Goal: Information Seeking & Learning: Check status

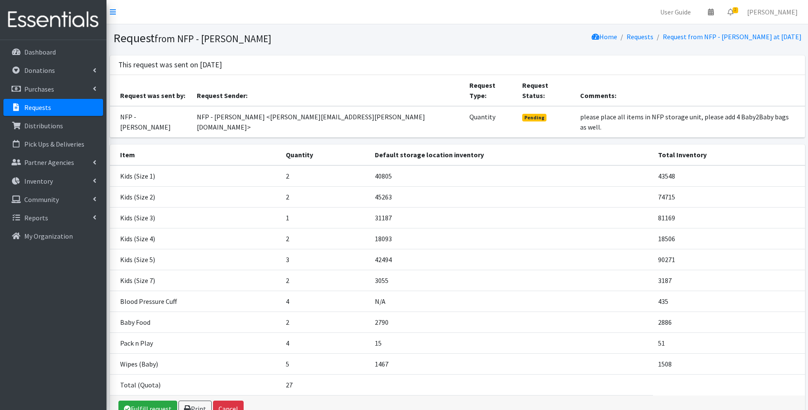
scroll to position [30, 0]
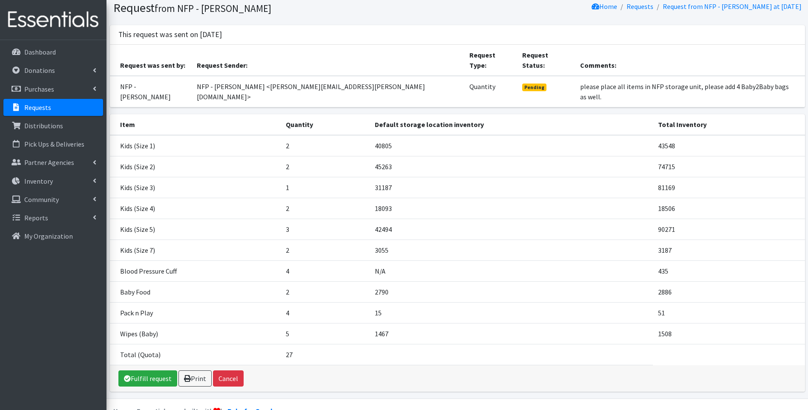
click at [52, 16] on img at bounding box center [53, 20] width 100 height 29
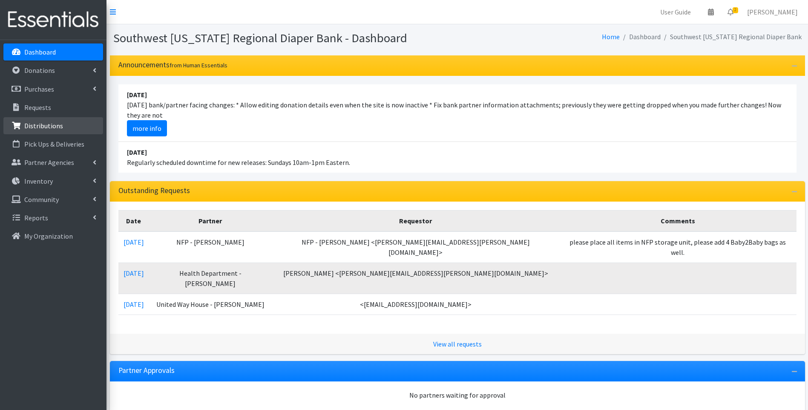
click at [40, 125] on p "Distributions" at bounding box center [43, 125] width 39 height 9
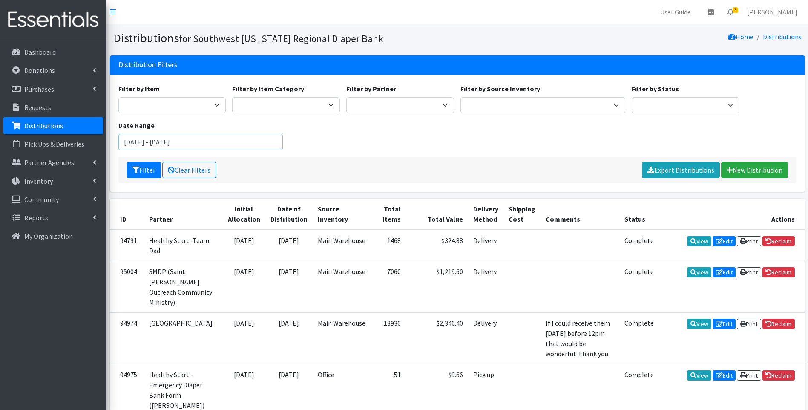
click at [190, 140] on input "June 13, 2025 - September 13, 2025" at bounding box center [200, 142] width 165 height 16
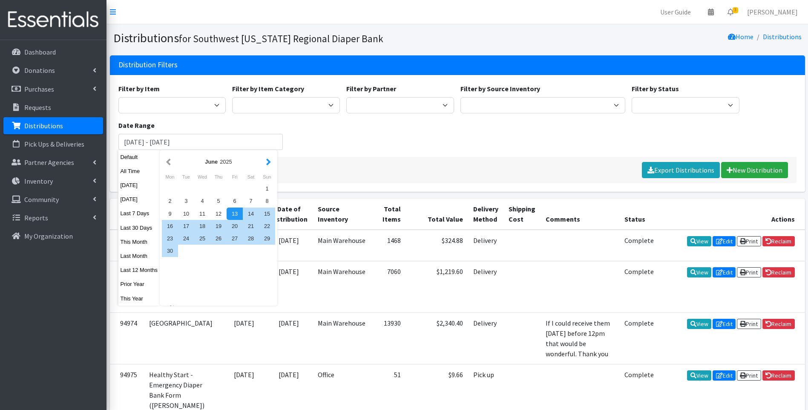
click at [265, 161] on button "button" at bounding box center [268, 161] width 9 height 11
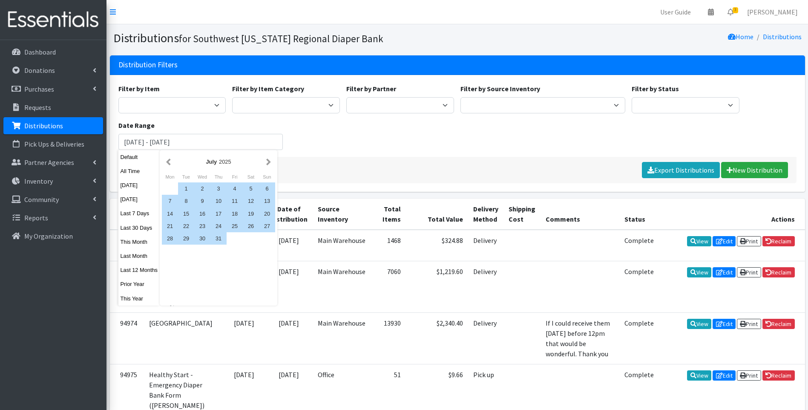
click at [265, 161] on button "button" at bounding box center [268, 161] width 9 height 11
click at [228, 186] on div "1" at bounding box center [235, 188] width 16 height 12
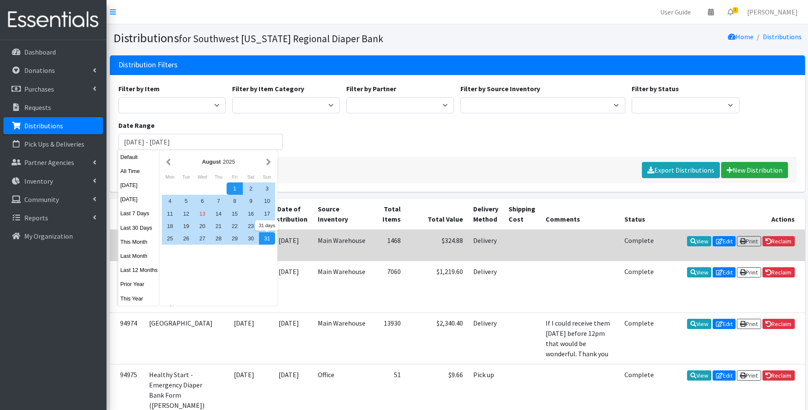
click at [267, 242] on div "31" at bounding box center [267, 238] width 16 height 12
type input "August 1, 2025 - August 31, 2025"
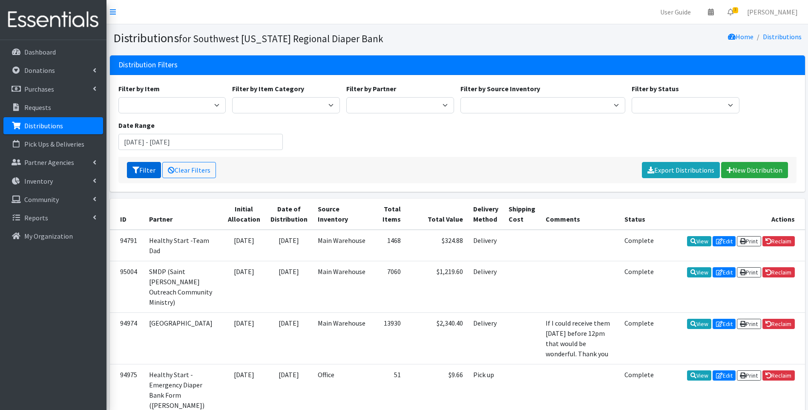
click at [140, 167] on button "Filter" at bounding box center [144, 170] width 34 height 16
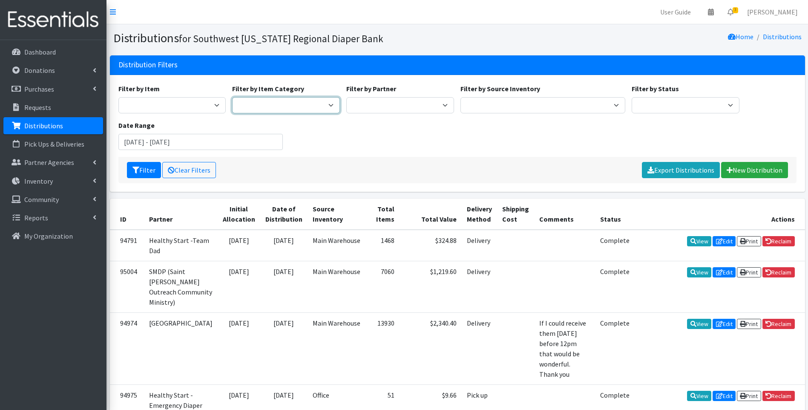
drag, startPoint x: 283, startPoint y: 112, endPoint x: 294, endPoint y: 107, distance: 11.5
click at [285, 111] on select "Diapers Feminine Products Baby Hygiene Baby Furniture Car Seat Food Misc Health…" at bounding box center [286, 105] width 108 height 16
click at [370, 104] on select "ACT Abuse Counseling & Treatment Bayshore Fire Department Bonita Springs Assist…" at bounding box center [400, 105] width 108 height 16
select select "4196"
click at [346, 97] on select "ACT Abuse Counseling & Treatment Bayshore Fire Department Bonita Springs Assist…" at bounding box center [400, 105] width 108 height 16
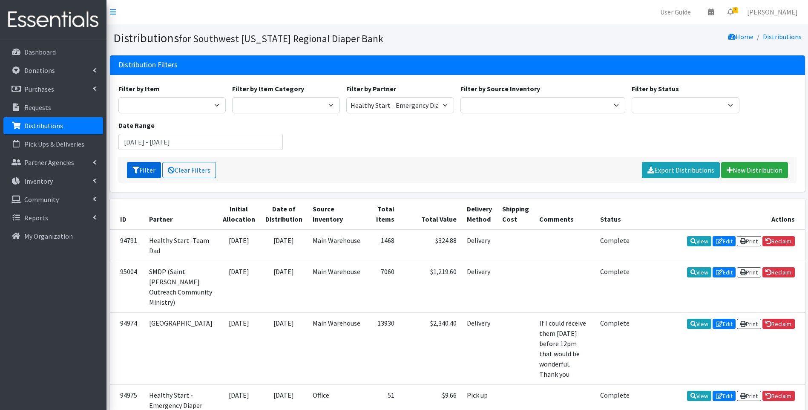
click at [142, 168] on button "Filter" at bounding box center [144, 170] width 34 height 16
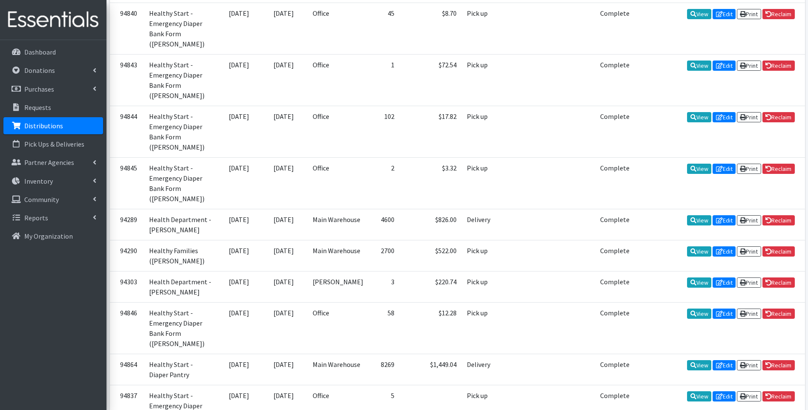
scroll to position [721, 0]
